Goal: Communication & Community: Answer question/provide support

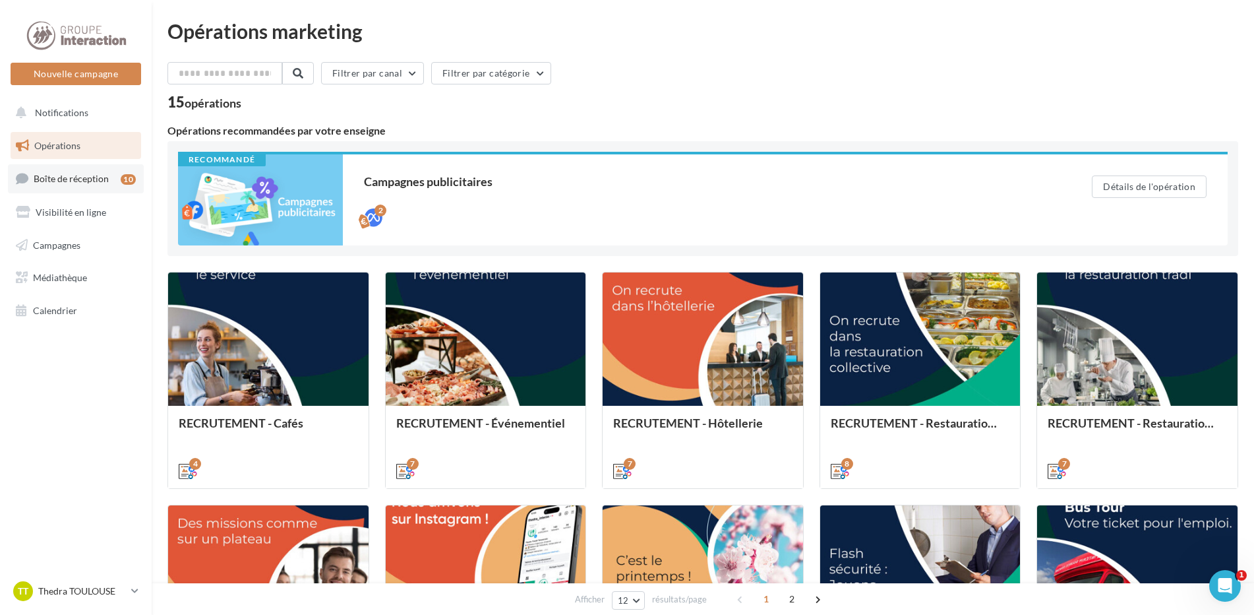
click at [110, 181] on link "Boîte de réception 10" at bounding box center [76, 178] width 136 height 28
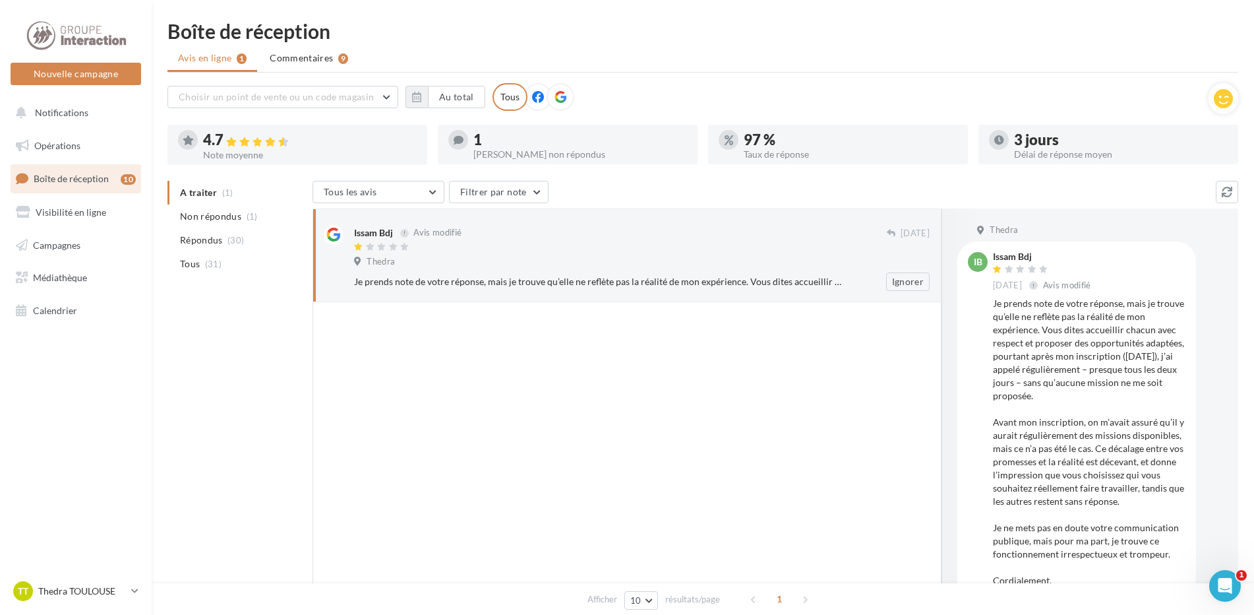
click at [828, 283] on div "Je prends note de votre réponse, mais je trouve qu’elle ne reflète pas la réali…" at bounding box center [599, 281] width 490 height 13
click at [218, 237] on span "Répondus" at bounding box center [201, 239] width 43 height 13
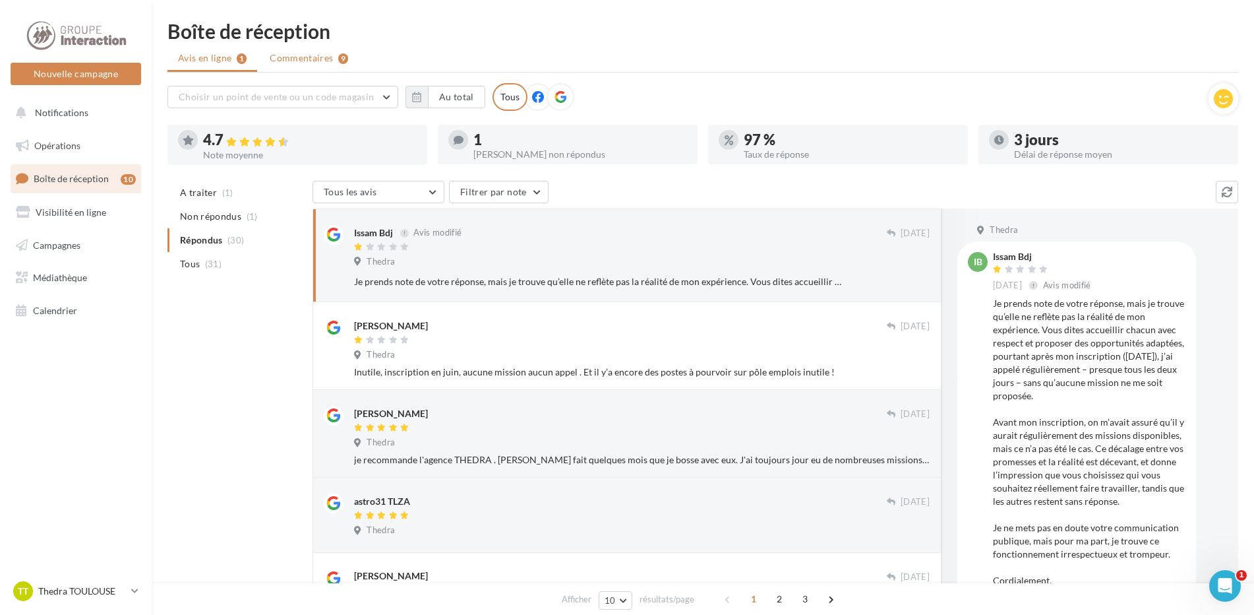
click at [290, 61] on span "Commentaires" at bounding box center [301, 57] width 63 height 13
